Goal: Information Seeking & Learning: Find specific fact

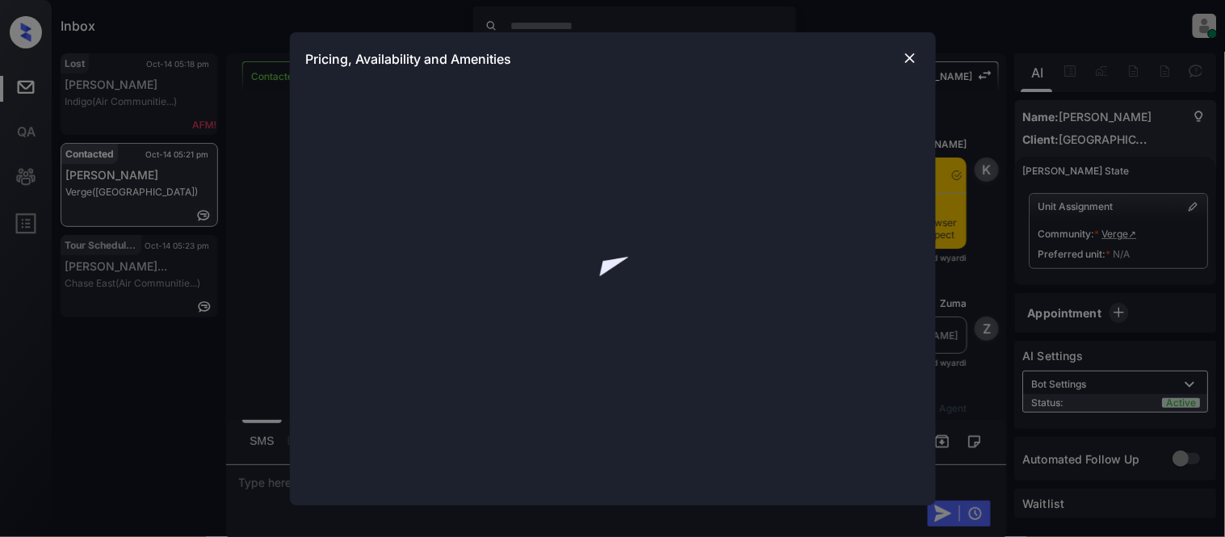
scroll to position [2752, 0]
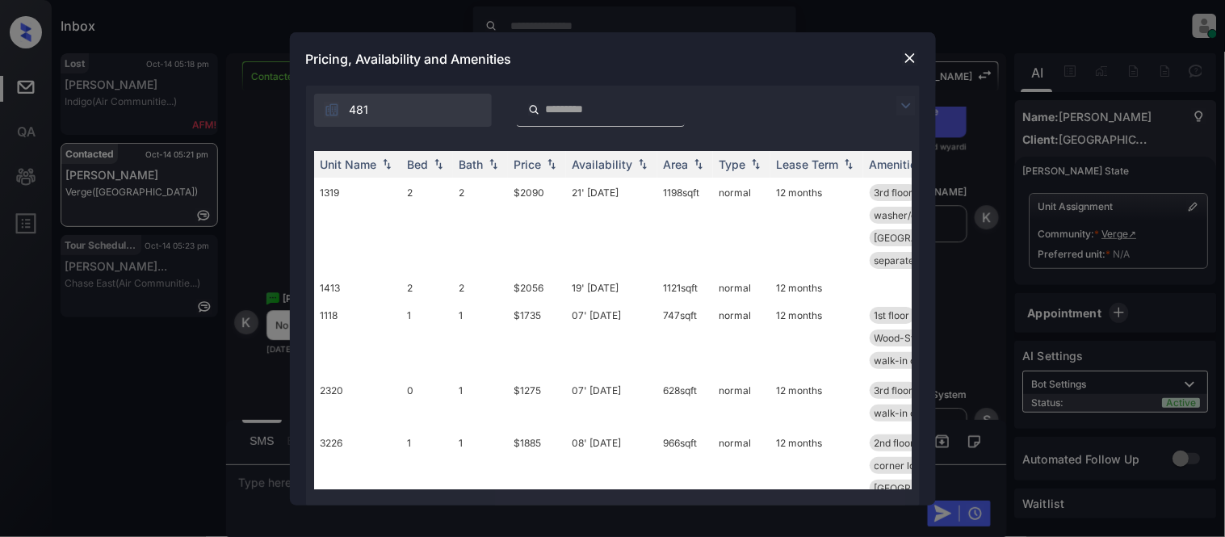
click at [906, 102] on img at bounding box center [905, 105] width 19 height 19
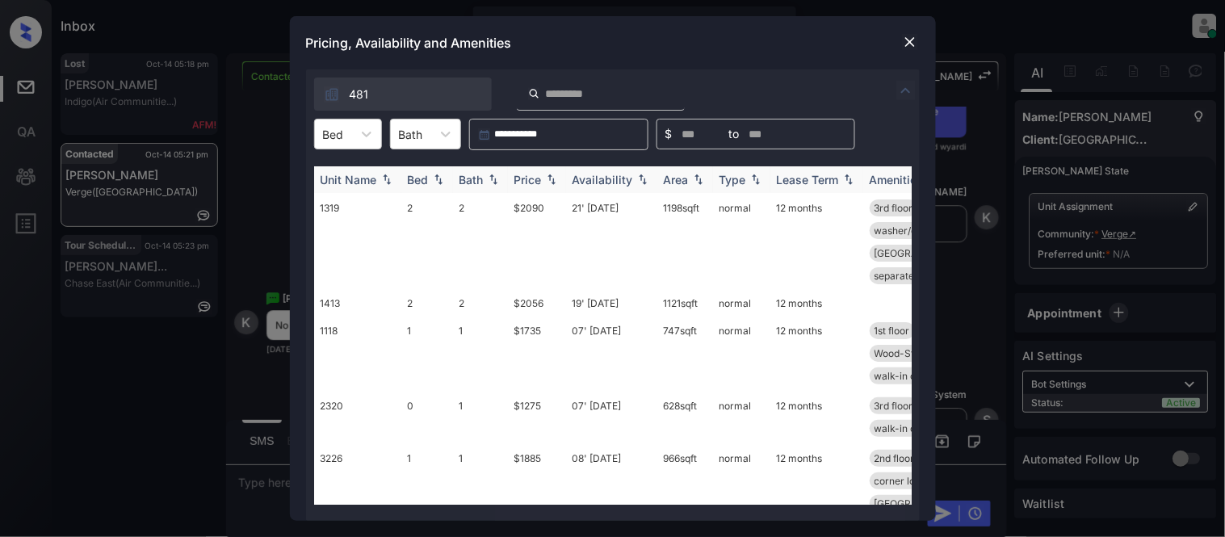
click at [519, 176] on div "Price" at bounding box center [527, 180] width 27 height 14
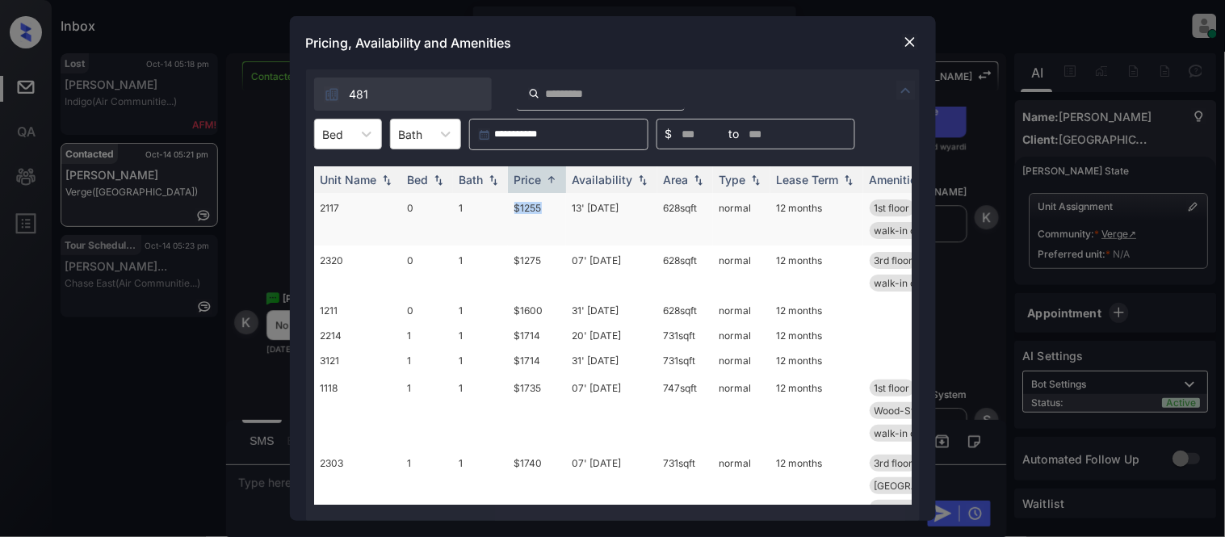
drag, startPoint x: 506, startPoint y: 208, endPoint x: 519, endPoint y: 205, distance: 13.1
click at [548, 210] on tr "2117 0 1 $1255 13' [DATE] 628 sqft normal 12 months 1st floor Wood-Style Floo..…" at bounding box center [736, 219] width 844 height 52
copy tr "$1255"
click at [915, 46] on img at bounding box center [910, 42] width 16 height 16
